Goal: Entertainment & Leisure: Consume media (video, audio)

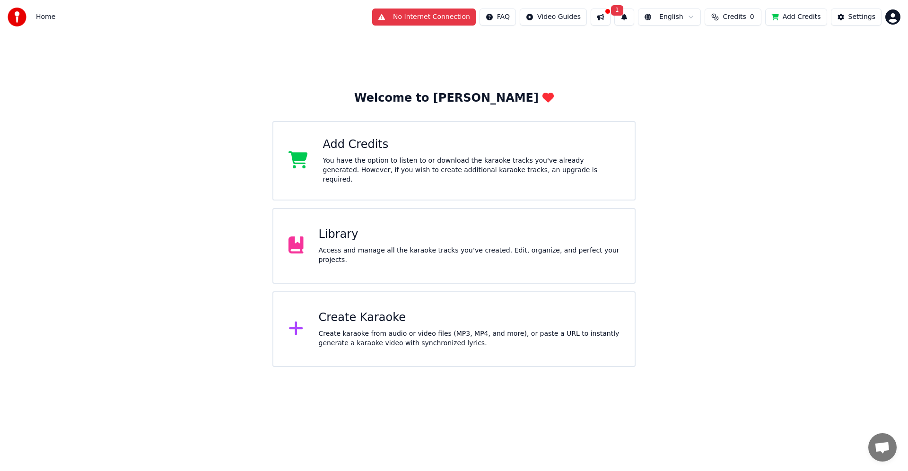
click at [28, 14] on div at bounding box center [20, 17] width 25 height 19
click at [374, 241] on div "Library" at bounding box center [469, 234] width 301 height 15
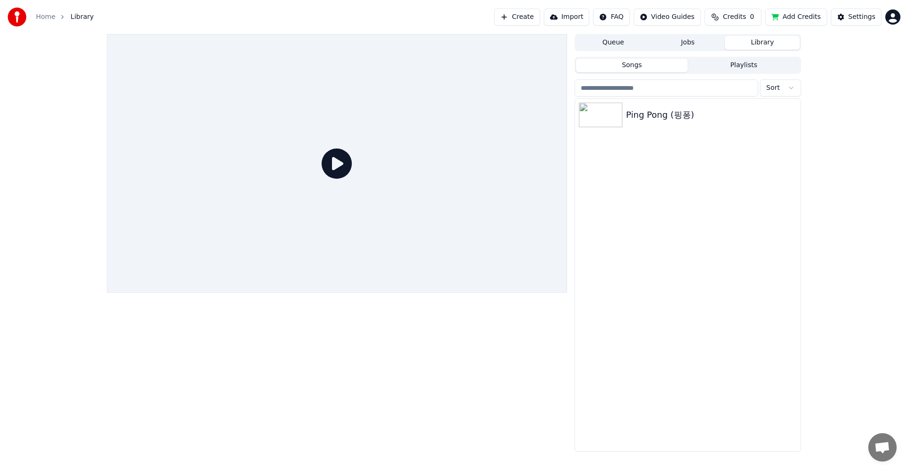
click at [340, 164] on icon at bounding box center [336, 163] width 30 height 30
click at [336, 168] on icon at bounding box center [336, 163] width 30 height 30
click at [335, 172] on icon at bounding box center [336, 163] width 30 height 30
click at [339, 164] on icon at bounding box center [336, 163] width 30 height 30
click at [598, 121] on img at bounding box center [600, 115] width 43 height 25
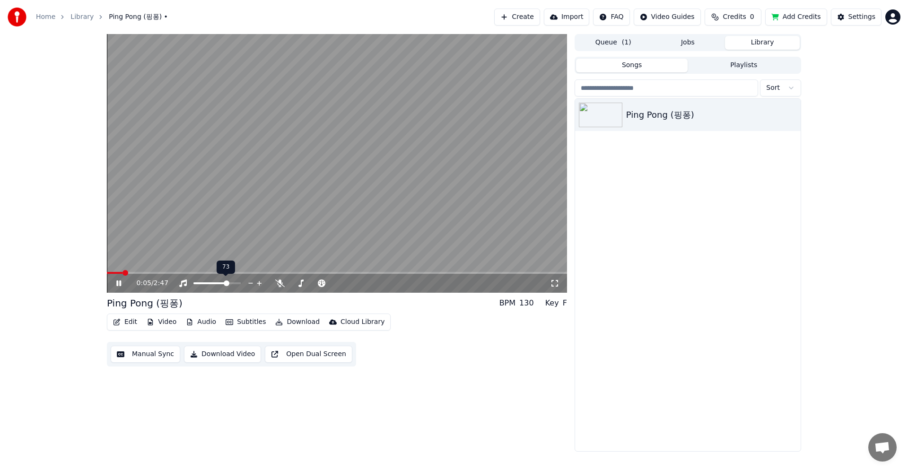
click at [228, 284] on span at bounding box center [227, 283] width 6 height 6
